Goal: Information Seeking & Learning: Learn about a topic

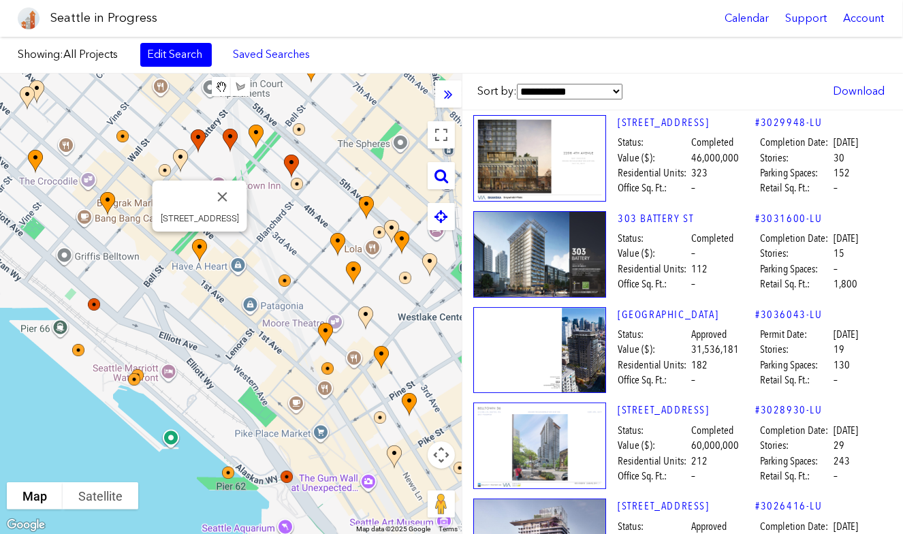
click at [200, 245] on img at bounding box center [207, 263] width 41 height 59
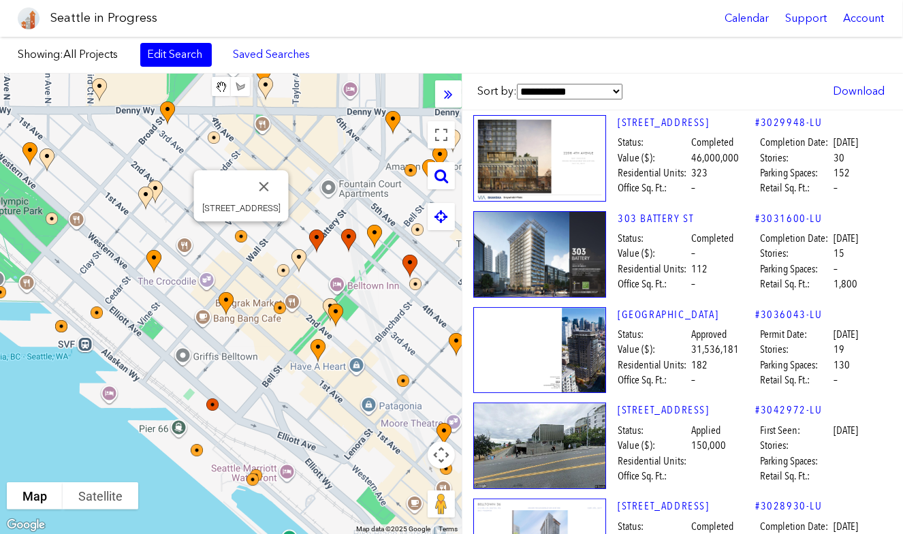
click at [241, 236] on img at bounding box center [250, 245] width 41 height 41
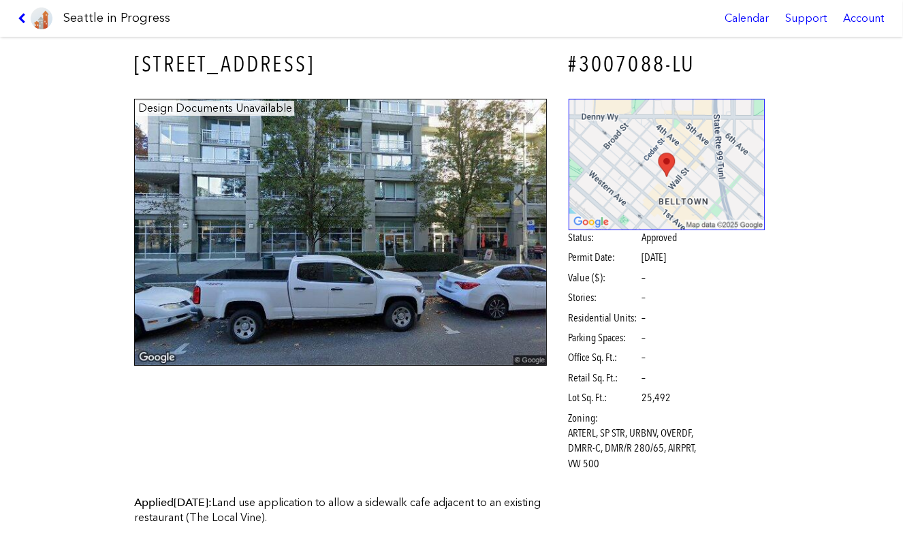
scroll to position [6, 0]
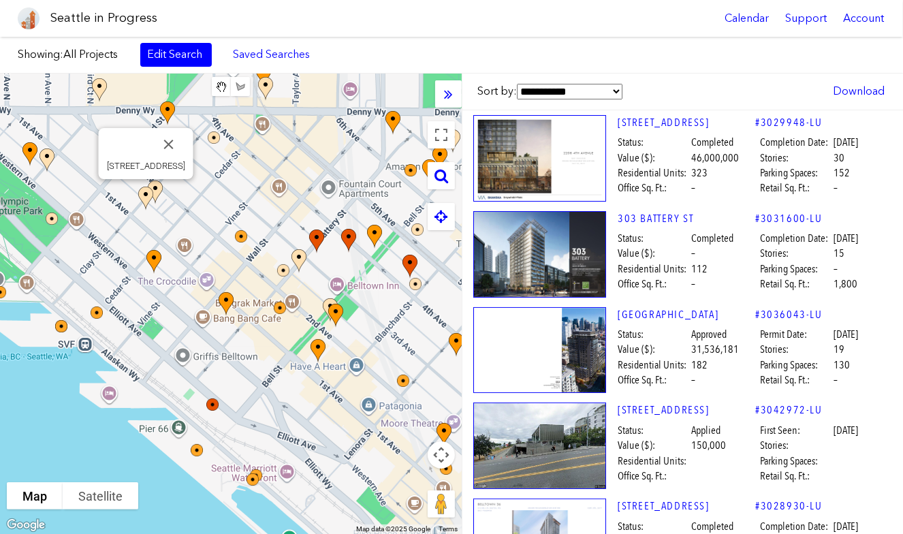
click at [157, 187] on img at bounding box center [153, 210] width 41 height 59
click at [144, 198] on img at bounding box center [153, 210] width 41 height 59
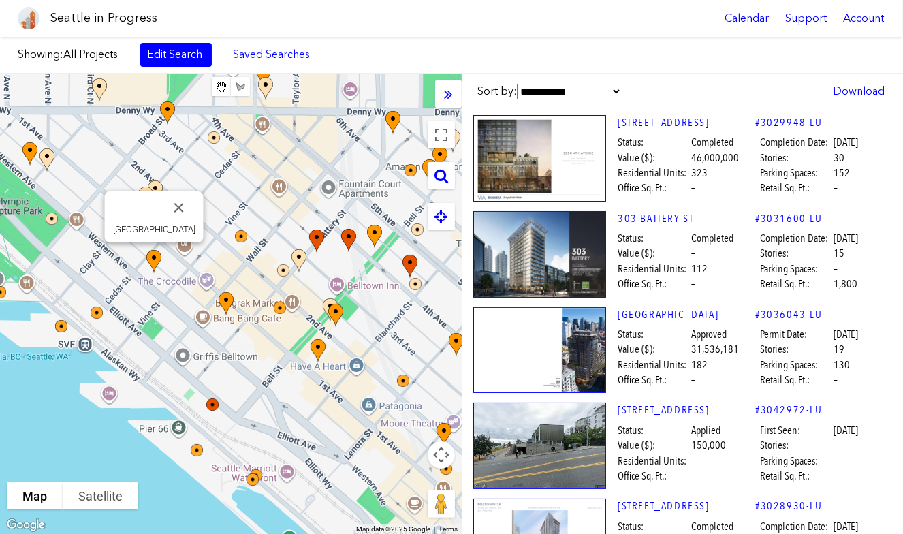
click at [154, 257] on img at bounding box center [161, 274] width 41 height 59
click at [153, 259] on img at bounding box center [161, 274] width 41 height 59
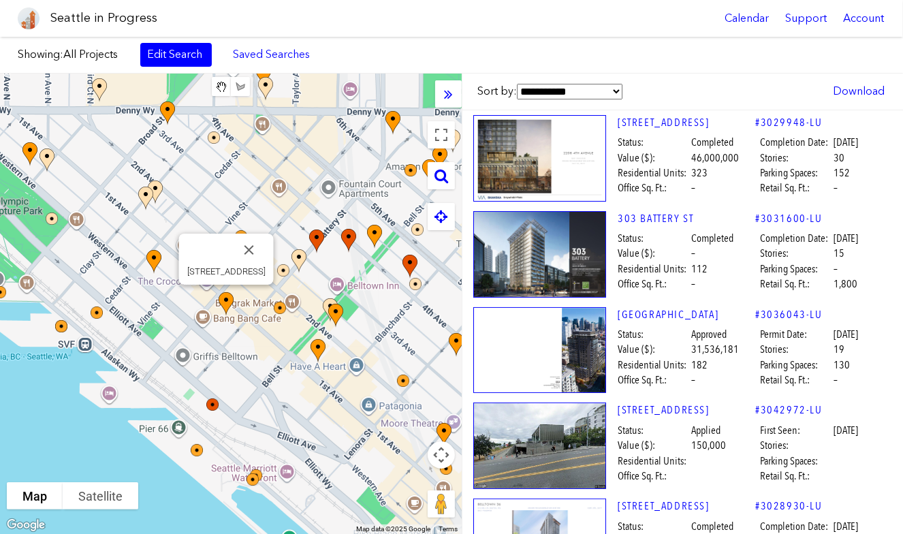
click at [225, 304] on img at bounding box center [233, 316] width 41 height 59
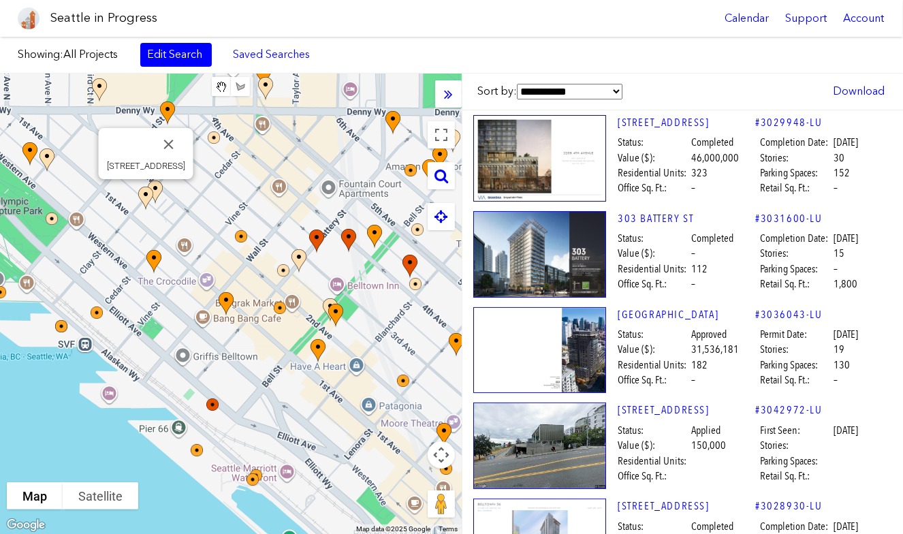
click at [157, 187] on img at bounding box center [153, 210] width 41 height 59
click at [146, 194] on img at bounding box center [153, 210] width 41 height 59
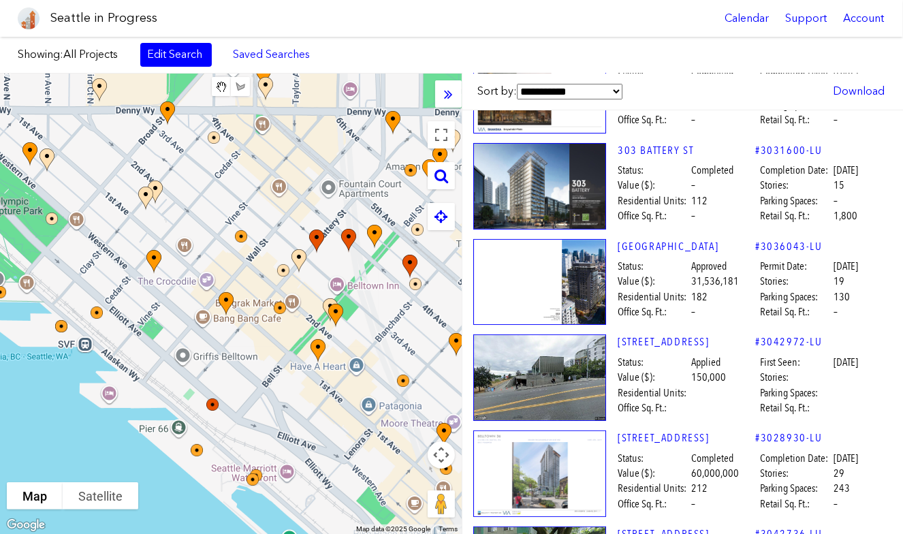
scroll to position [69, 0]
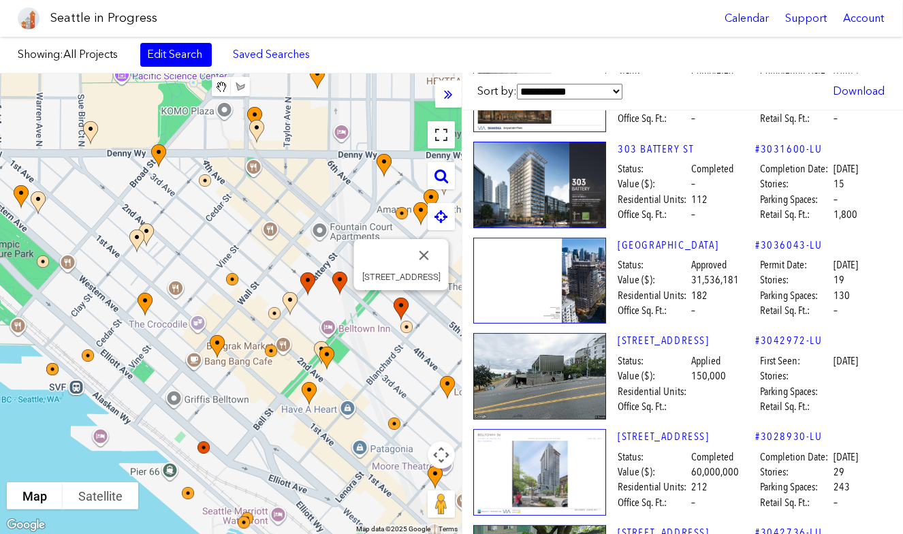
click at [444, 132] on button "Toggle fullscreen view" at bounding box center [441, 134] width 27 height 27
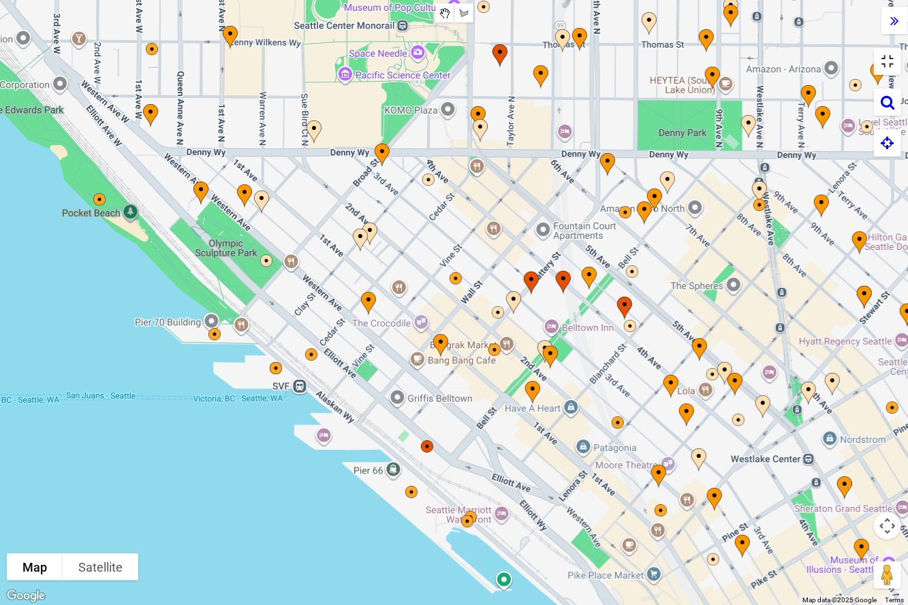
click at [887, 63] on button "Toggle fullscreen view" at bounding box center [887, 61] width 27 height 27
